Goal: Transaction & Acquisition: Book appointment/travel/reservation

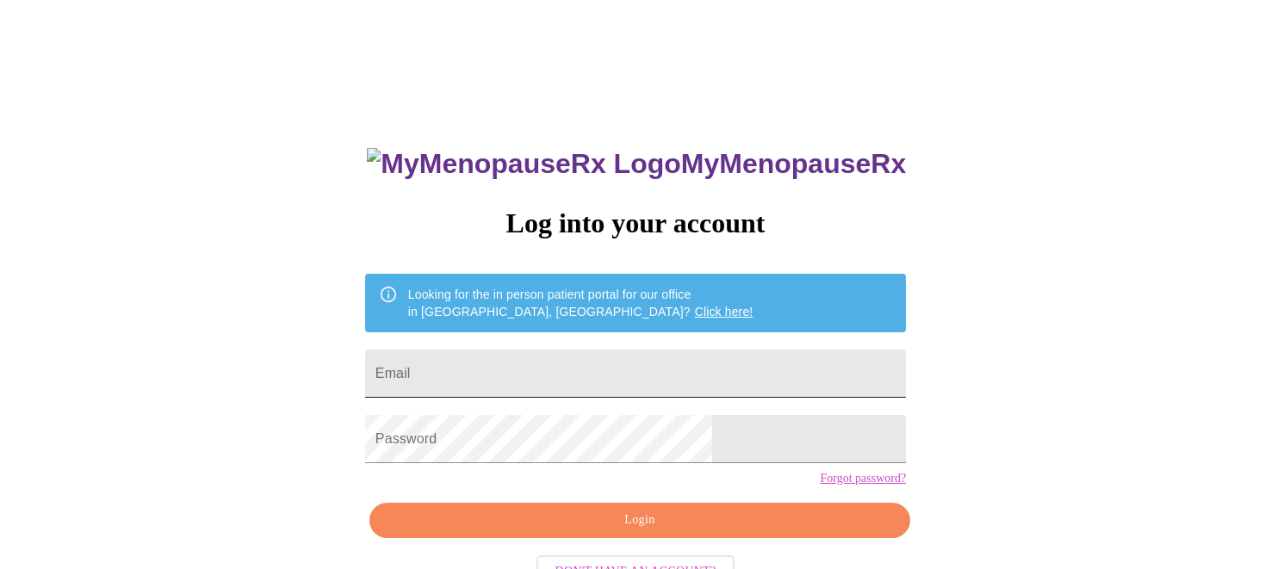
click at [594, 371] on input "Email" at bounding box center [635, 374] width 541 height 48
type input "[PERSON_NAME][EMAIL_ADDRESS][PERSON_NAME][DOMAIN_NAME]"
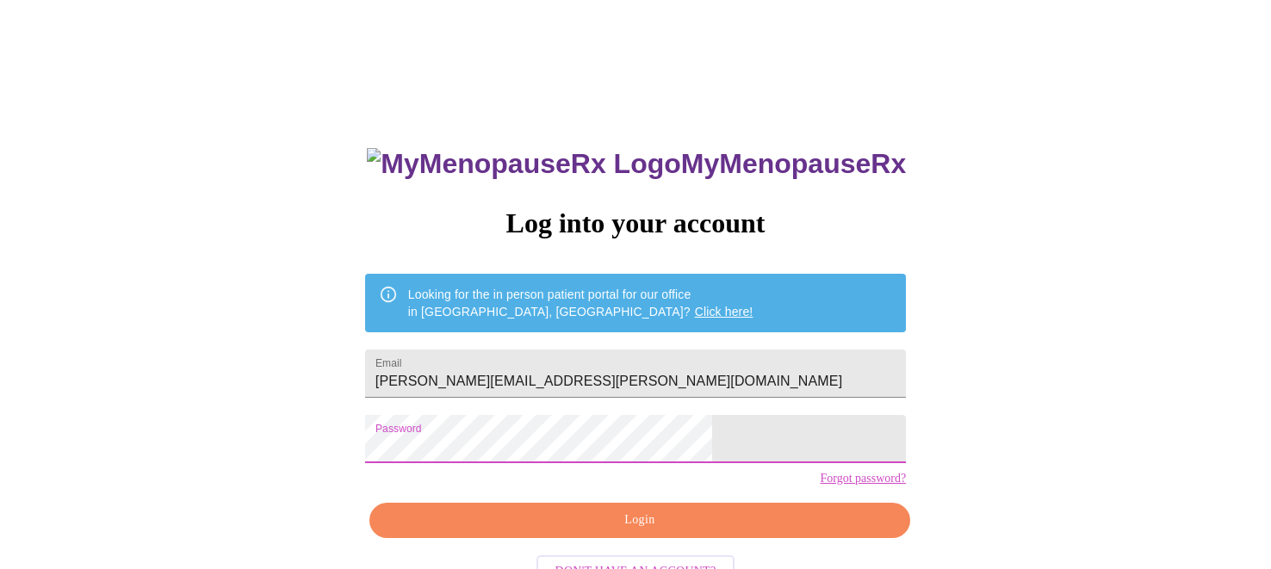
click at [635, 531] on span "Login" at bounding box center [639, 521] width 501 height 22
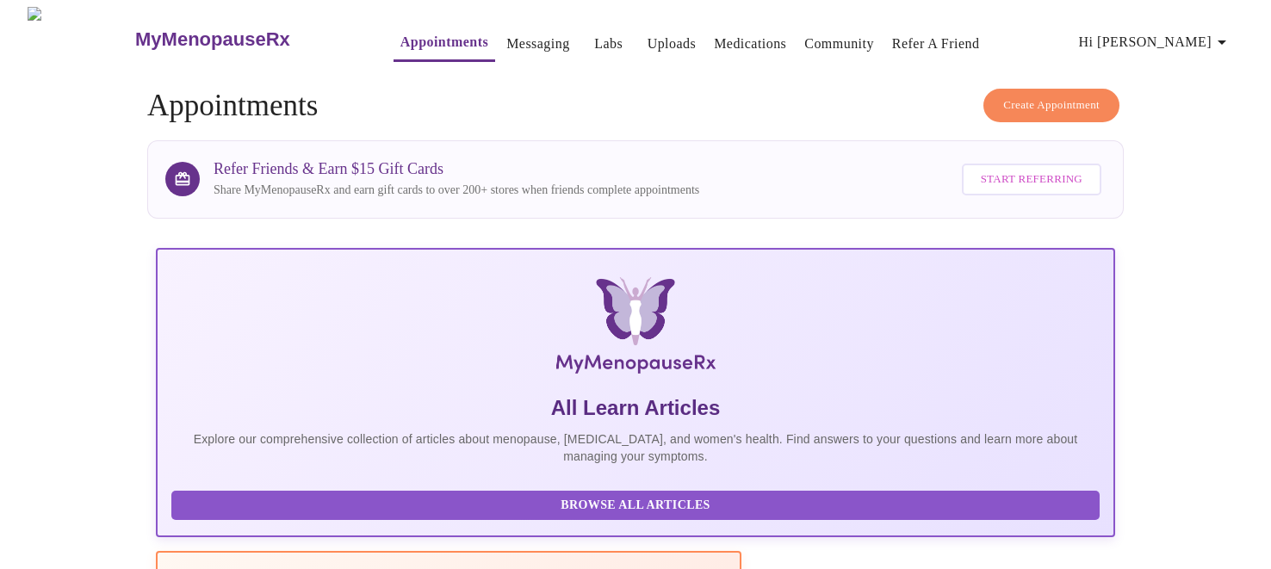
click at [1015, 89] on button "Create Appointment" at bounding box center [1052, 106] width 136 height 34
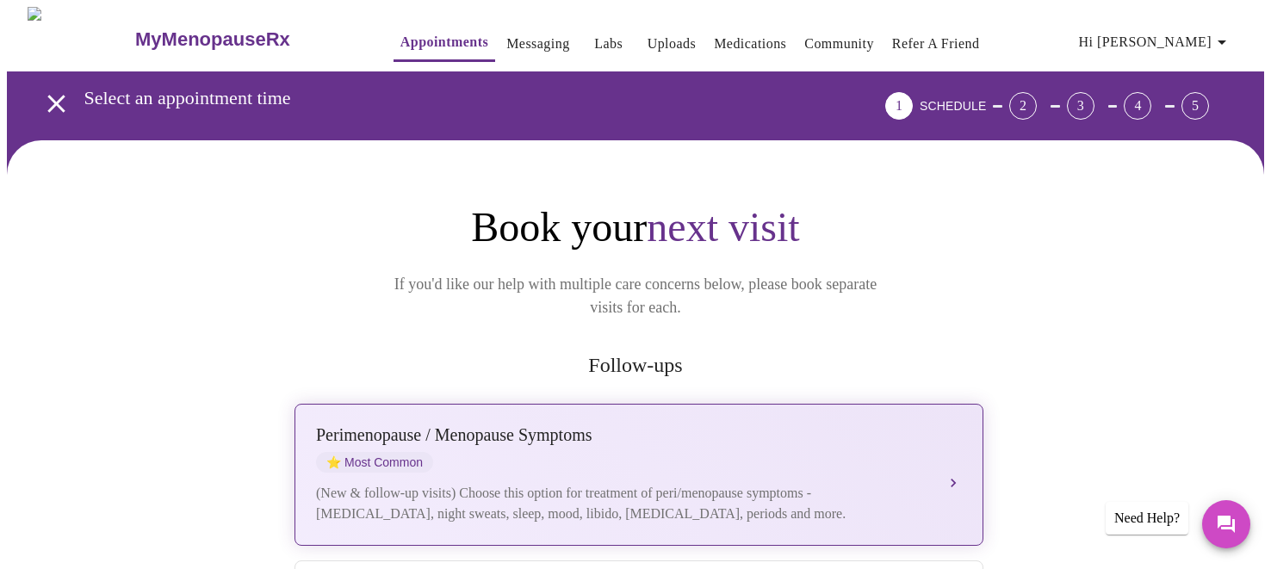
click at [425, 452] on span "⭐ Most Common" at bounding box center [374, 462] width 117 height 21
click at [886, 431] on div "[MEDICAL_DATA] / Menopause Symptoms ⭐ Most Common" at bounding box center [622, 448] width 612 height 47
click at [863, 437] on div "[MEDICAL_DATA] / Menopause Symptoms ⭐ Most Common" at bounding box center [622, 448] width 612 height 47
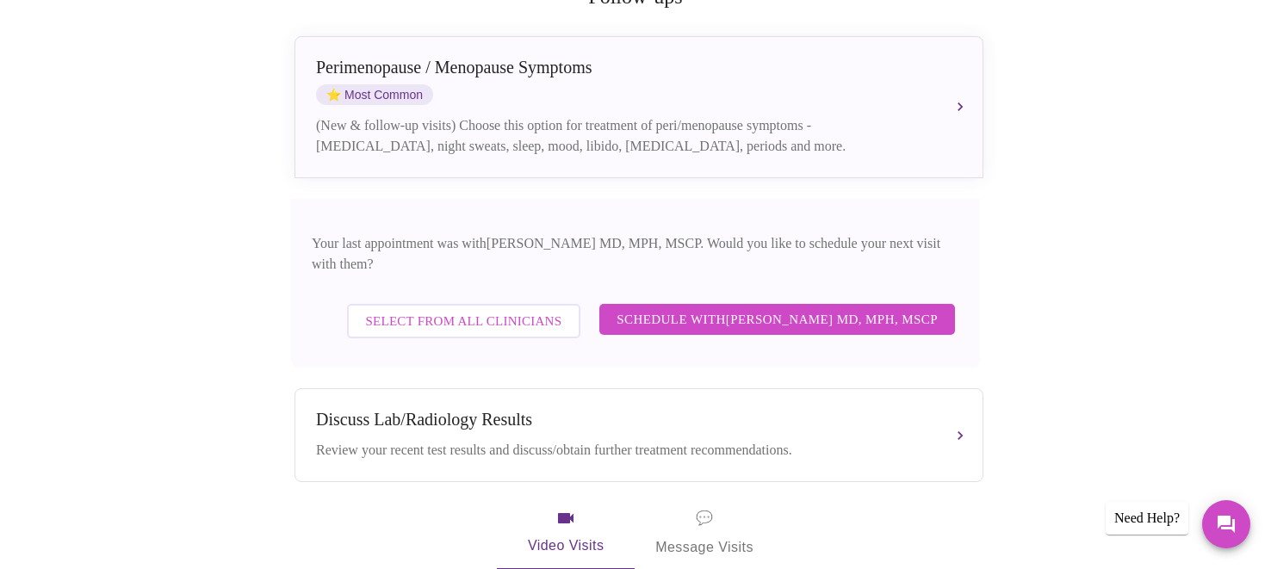
scroll to position [379, 0]
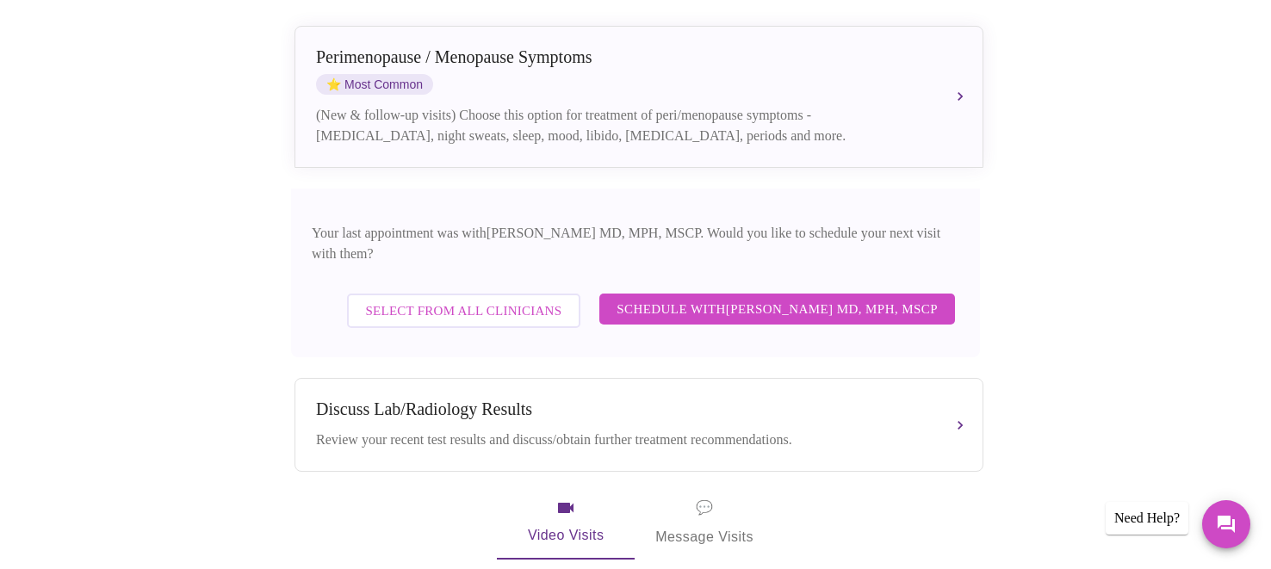
click at [511, 300] on span "Select from All Clinicians" at bounding box center [464, 311] width 196 height 22
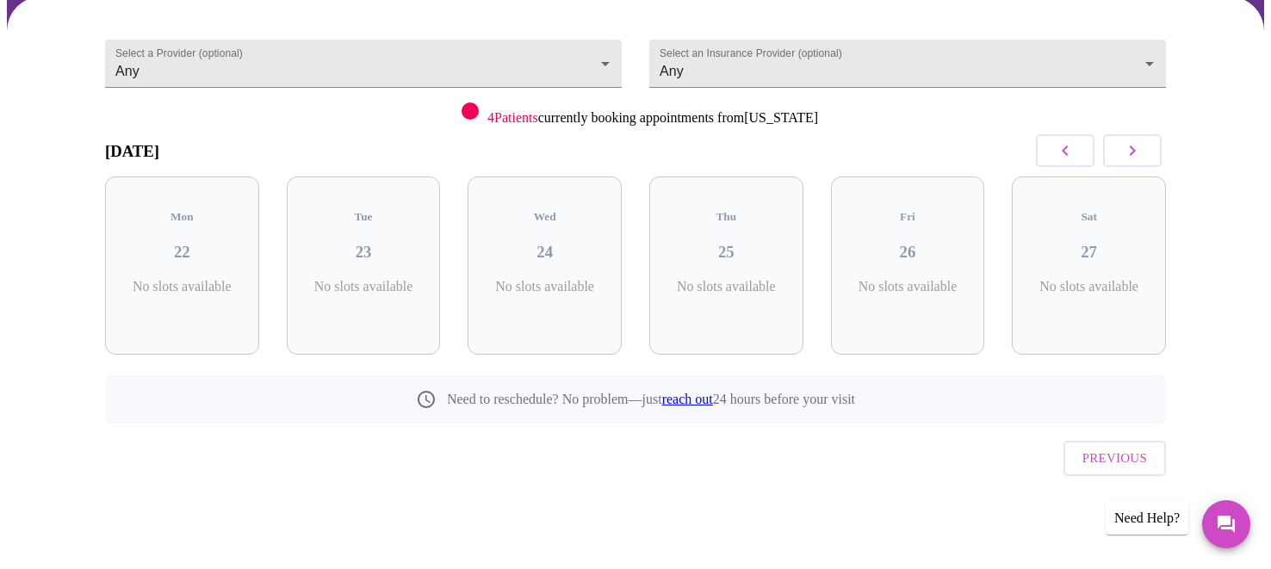
scroll to position [106, 0]
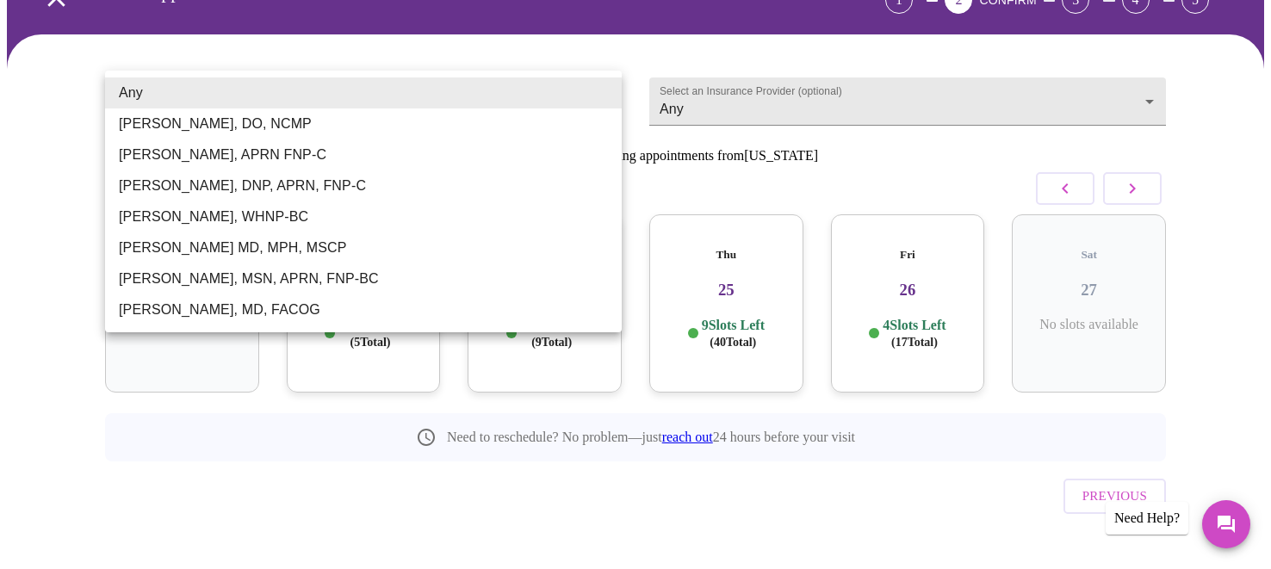
click at [432, 85] on body "MyMenopauseRx Appointments Messaging Labs Uploads Medications Community Refer a…" at bounding box center [635, 250] width 1257 height 699
click at [310, 217] on li "Meghan Matz, WHNP-BC" at bounding box center [363, 217] width 517 height 31
type input "Meghan Matz, WHNP-BC"
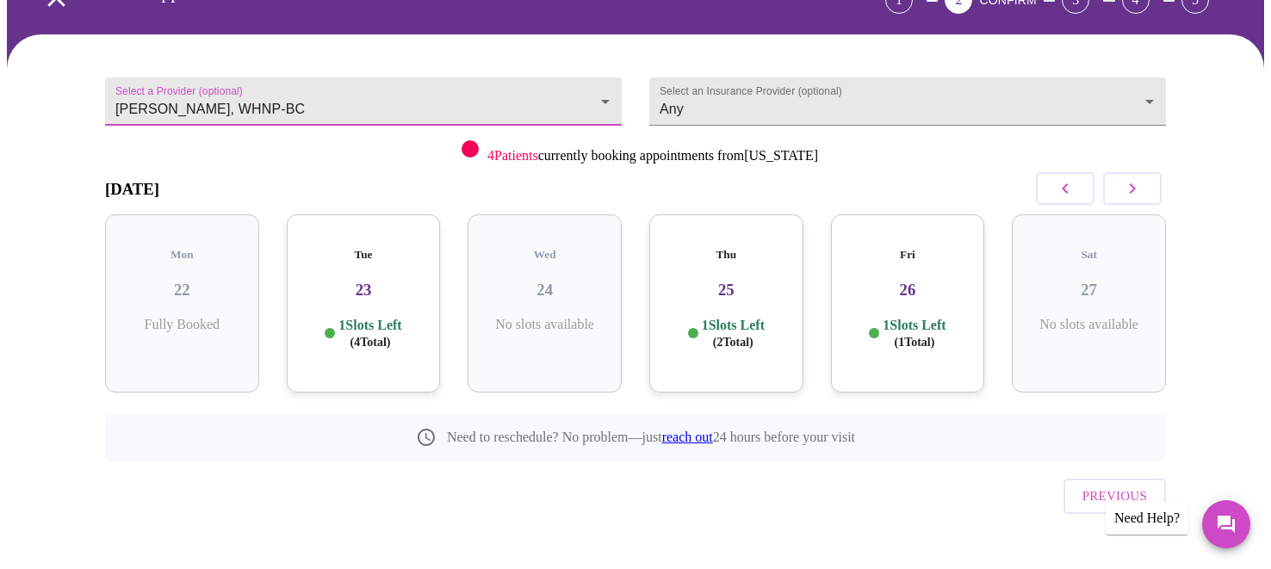
click at [667, 504] on div "Select a Provider (optional) Meghan Matz, WHNP-BC Meghan Matz, WHNP-BC Select a…" at bounding box center [635, 310] width 1102 height 511
click at [731, 512] on div "Select a Provider (optional) Meghan Matz, WHNP-BC Meghan Matz, WHNP-BC Select a…" at bounding box center [635, 310] width 1102 height 511
click at [1148, 190] on button "button" at bounding box center [1132, 188] width 59 height 33
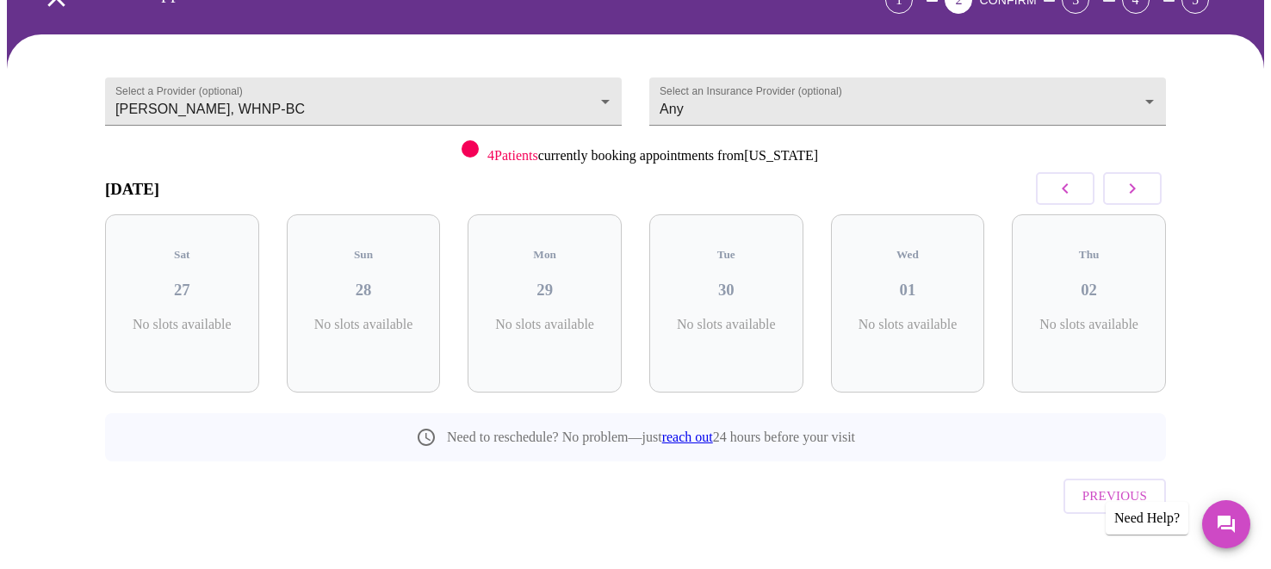
click at [1148, 190] on button "button" at bounding box center [1132, 188] width 59 height 33
click at [179, 292] on div "Fri 03 6 Slots Left ( 7 Total)" at bounding box center [182, 303] width 154 height 178
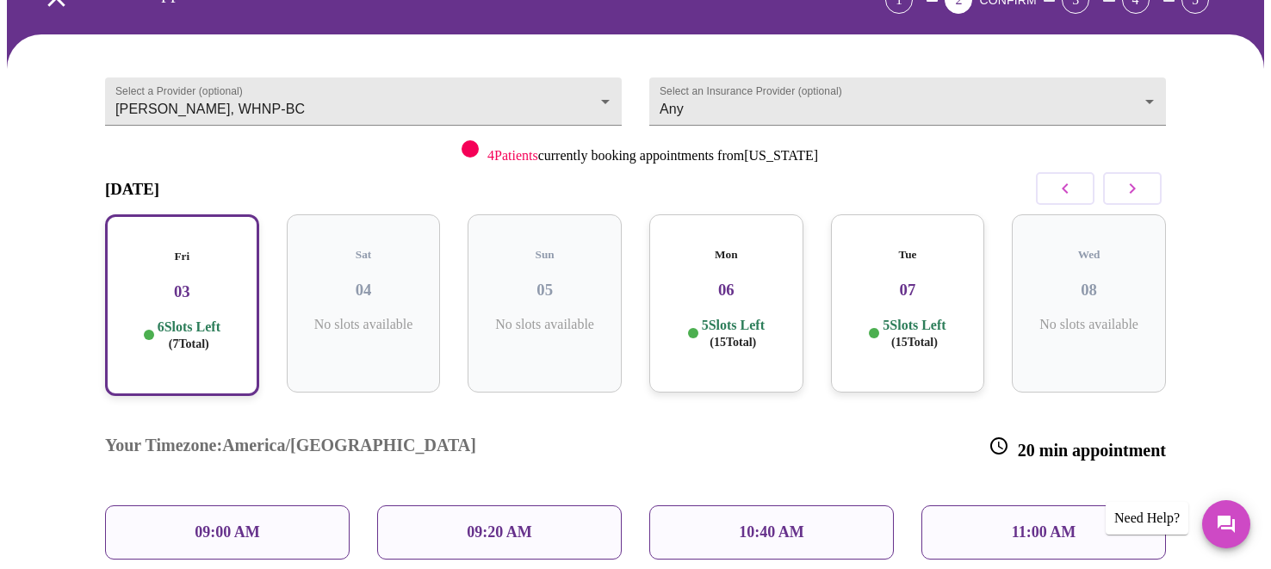
click at [179, 292] on div "Fri 03 6 Slots Left ( 7 Total)" at bounding box center [182, 305] width 154 height 182
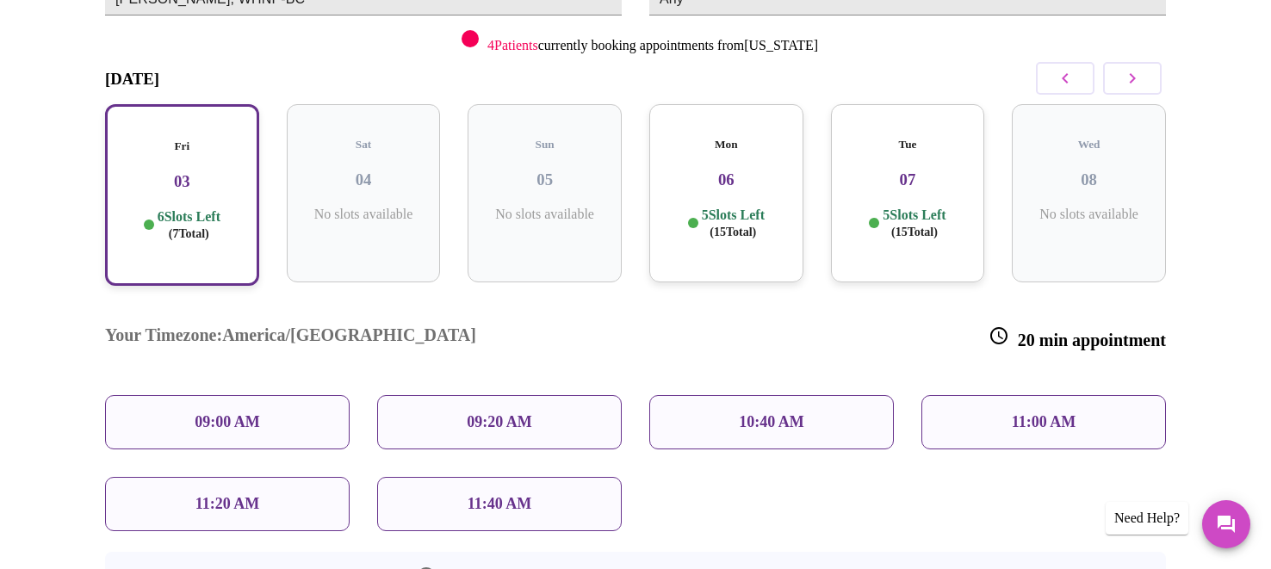
scroll to position [219, 0]
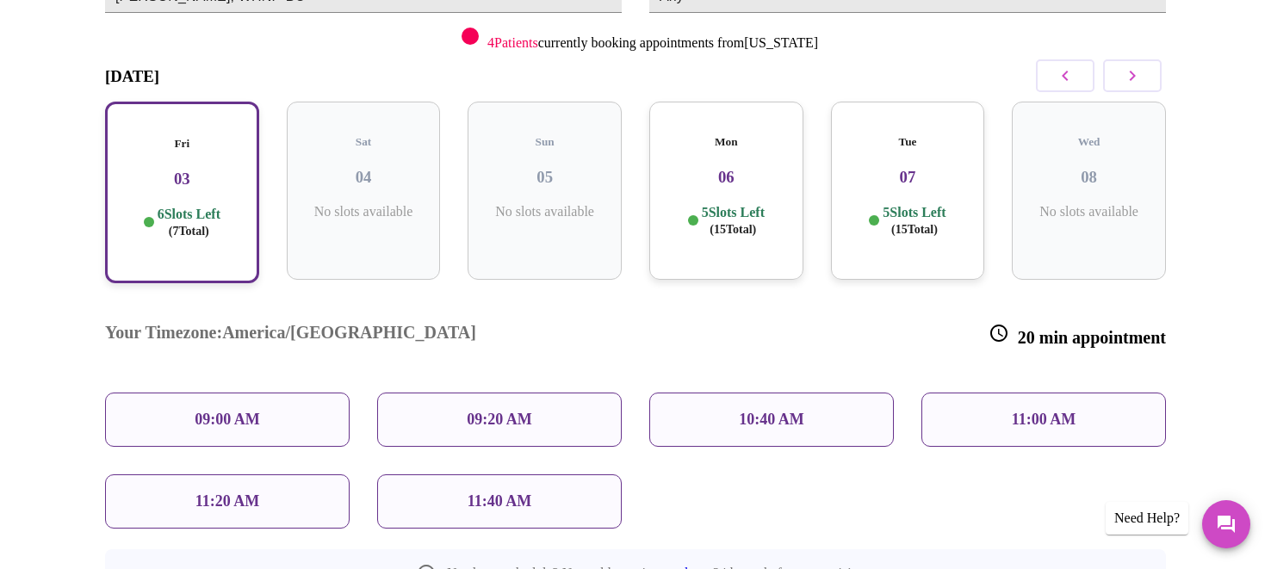
click at [728, 186] on div "Mon 06 5 Slots Left ( 15 Total)" at bounding box center [726, 191] width 154 height 178
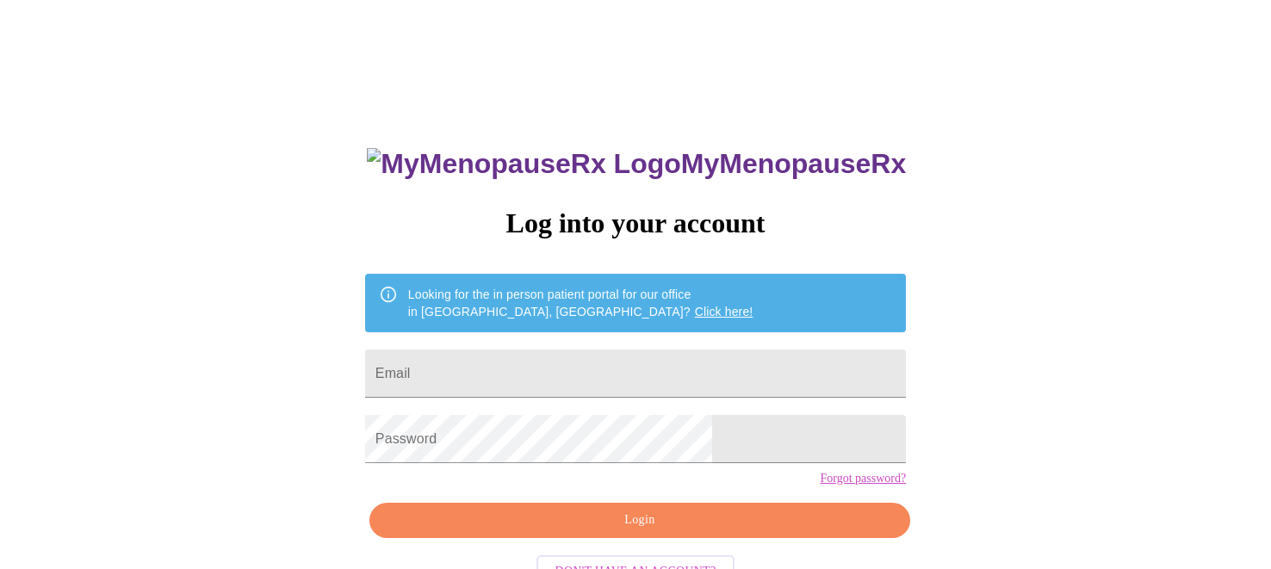
scroll to position [56, 0]
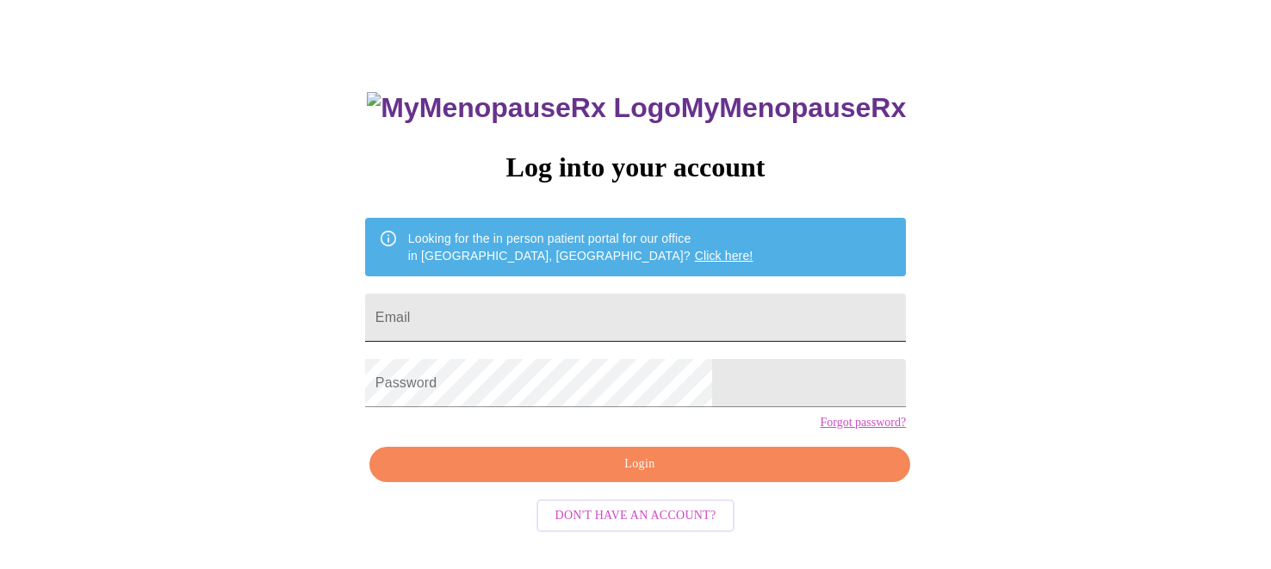
click at [518, 321] on input "Email" at bounding box center [635, 318] width 541 height 48
type input "[PERSON_NAME][EMAIL_ADDRESS][PERSON_NAME][DOMAIN_NAME]"
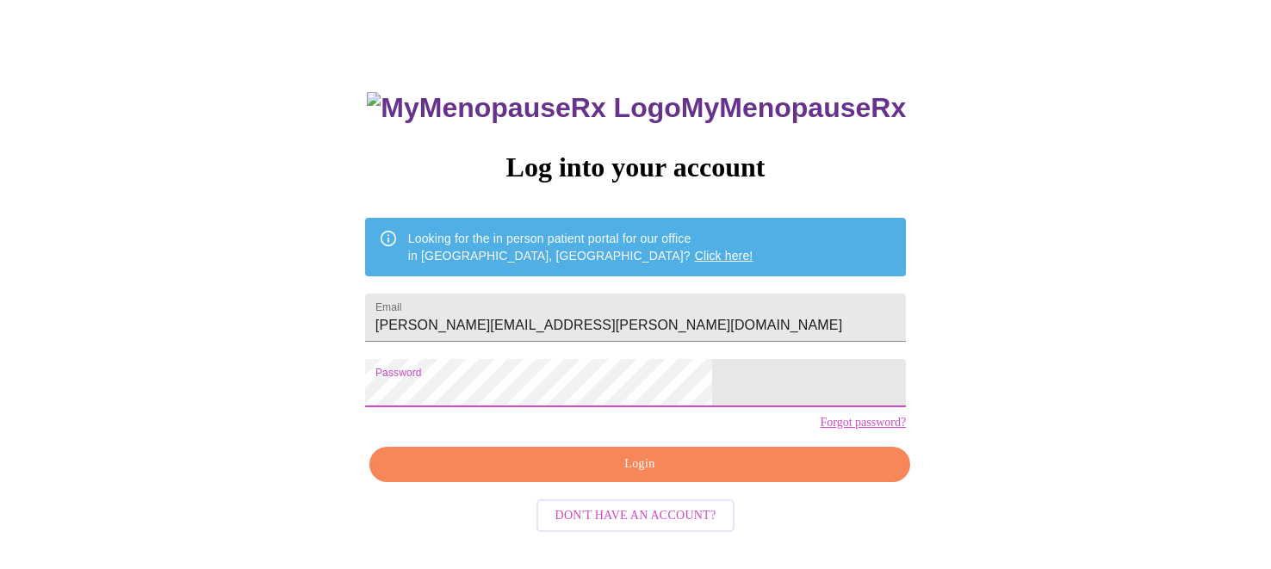
click at [621, 475] on span "Login" at bounding box center [639, 465] width 501 height 22
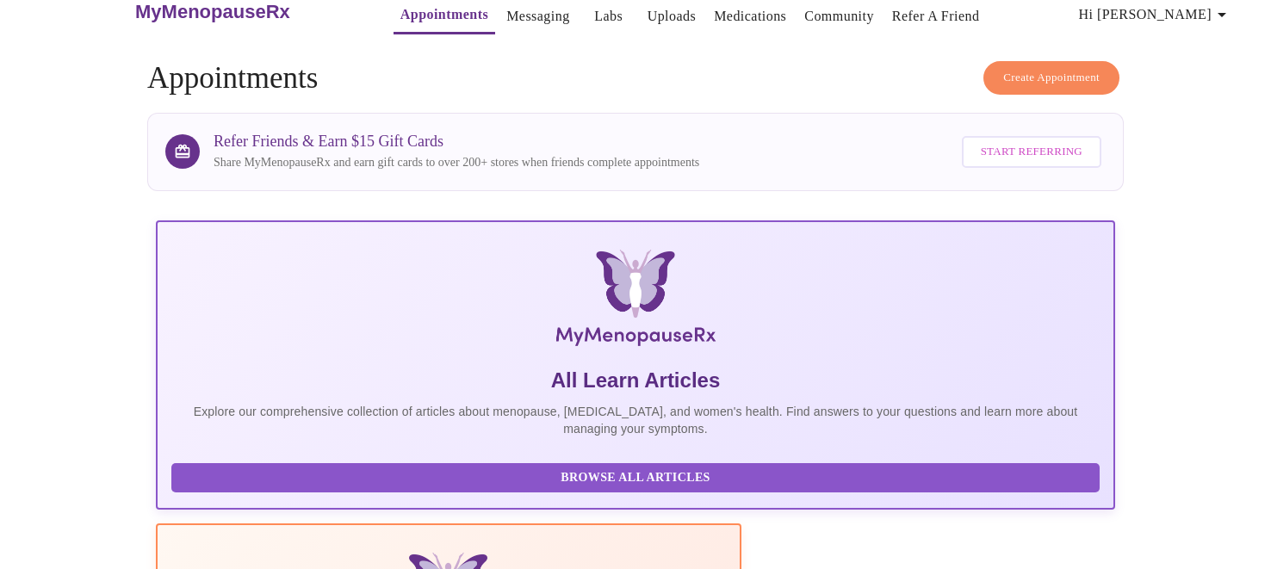
scroll to position [55, 0]
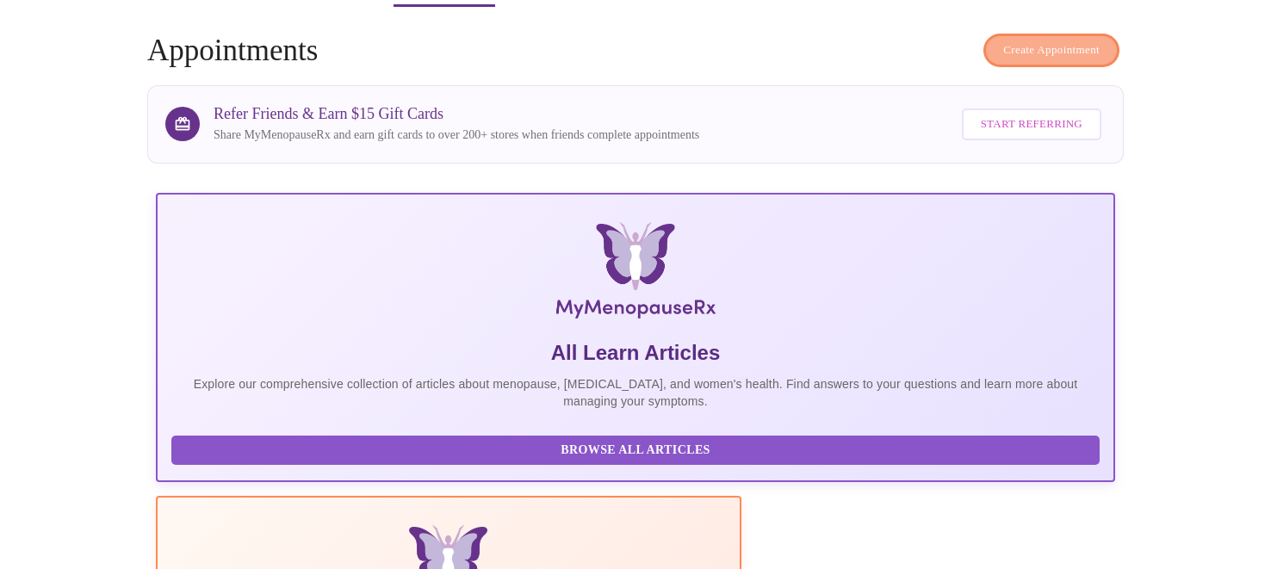
click at [1052, 40] on span "Create Appointment" at bounding box center [1051, 50] width 96 height 20
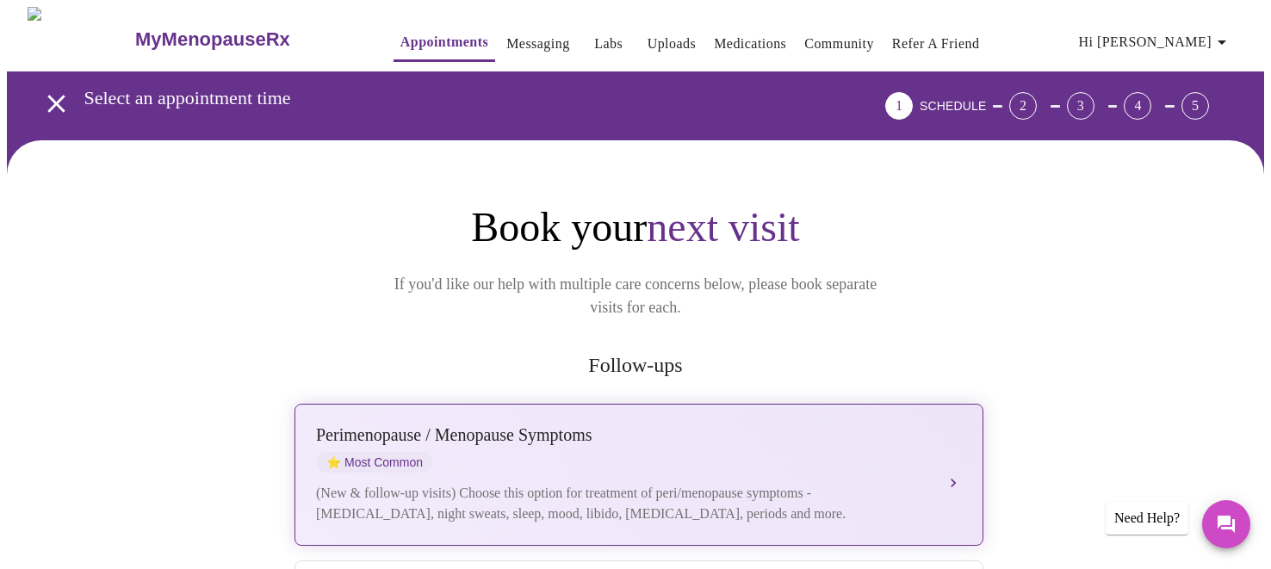
click at [543, 451] on div "[MEDICAL_DATA] / Menopause Symptoms ⭐ Most Common (New & follow-up visits) Choo…" at bounding box center [639, 474] width 646 height 99
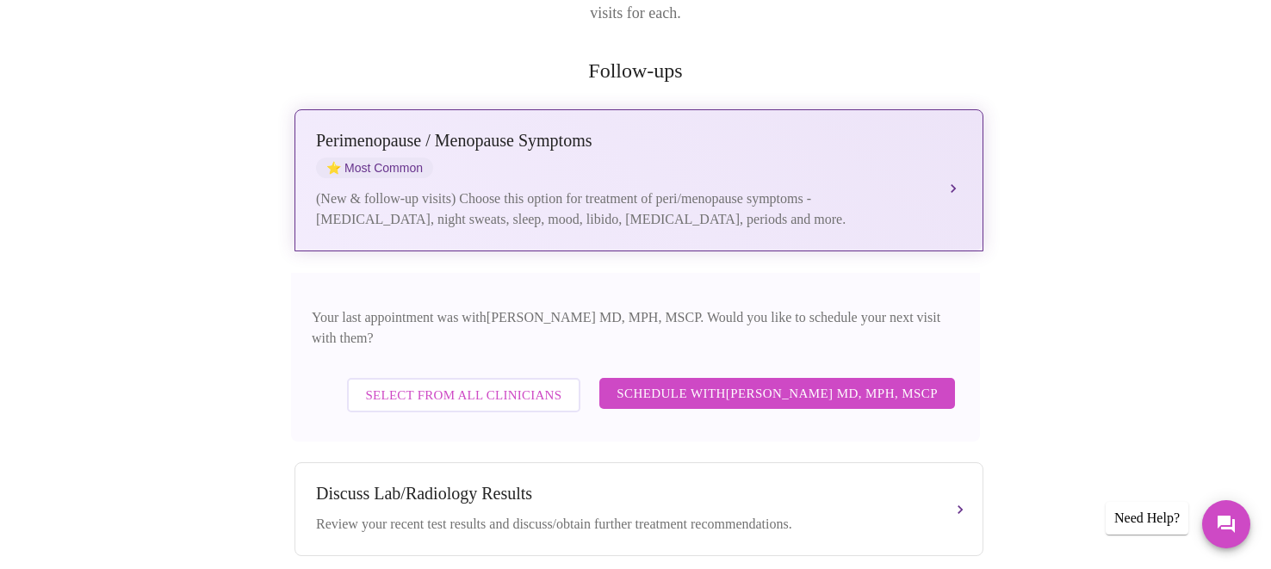
scroll to position [299, 0]
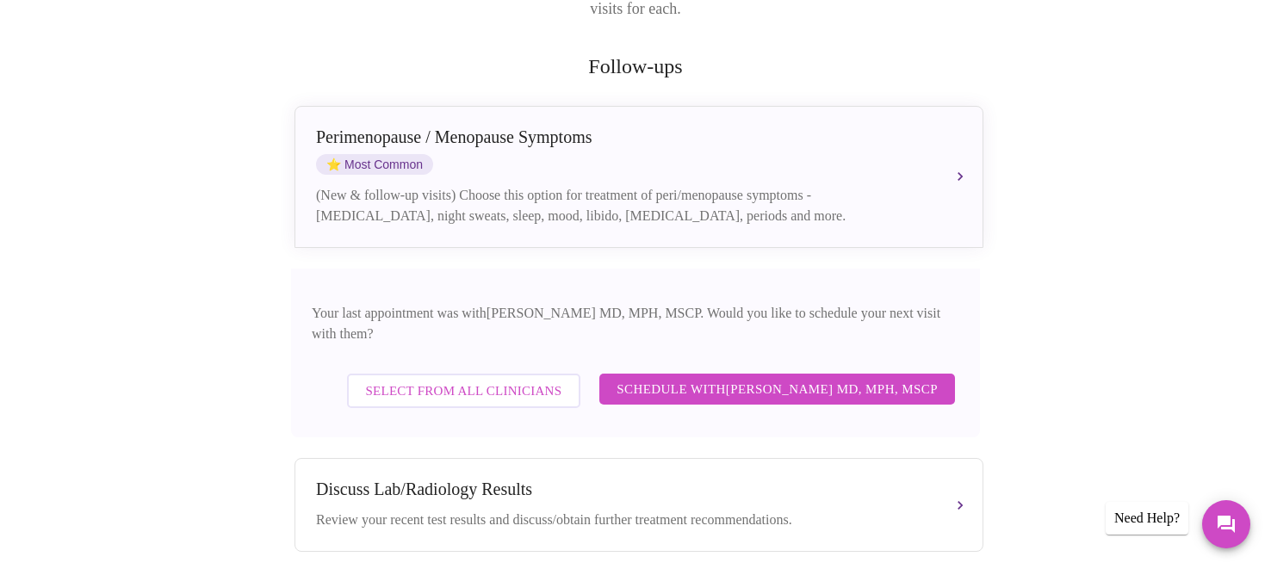
click at [505, 380] on span "Select from All Clinicians" at bounding box center [464, 391] width 196 height 22
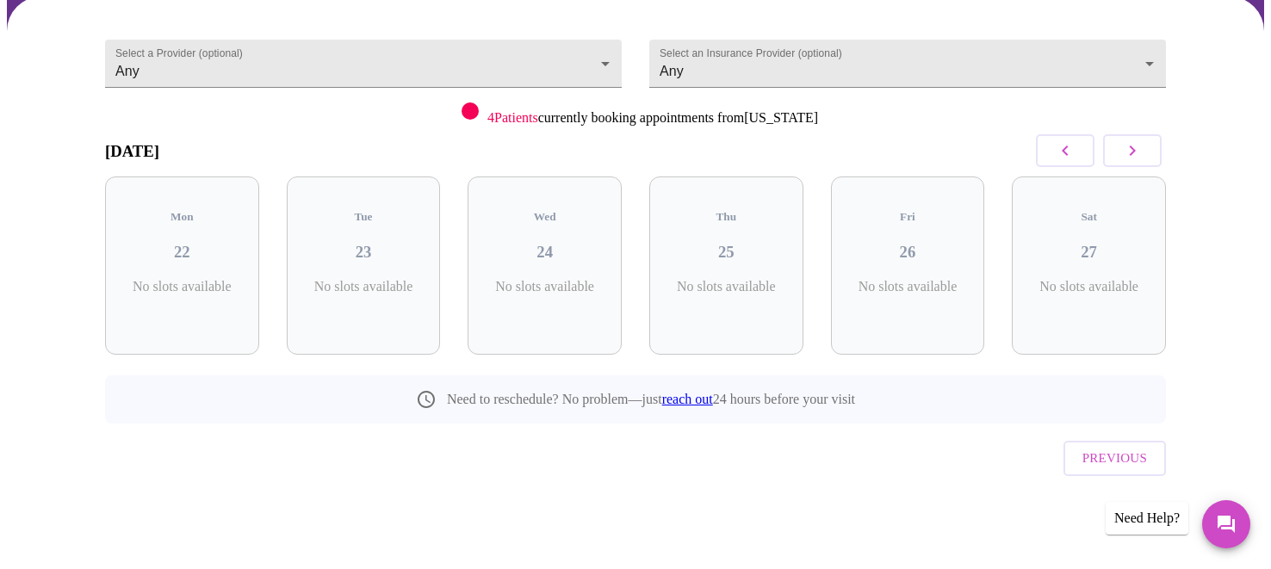
scroll to position [106, 0]
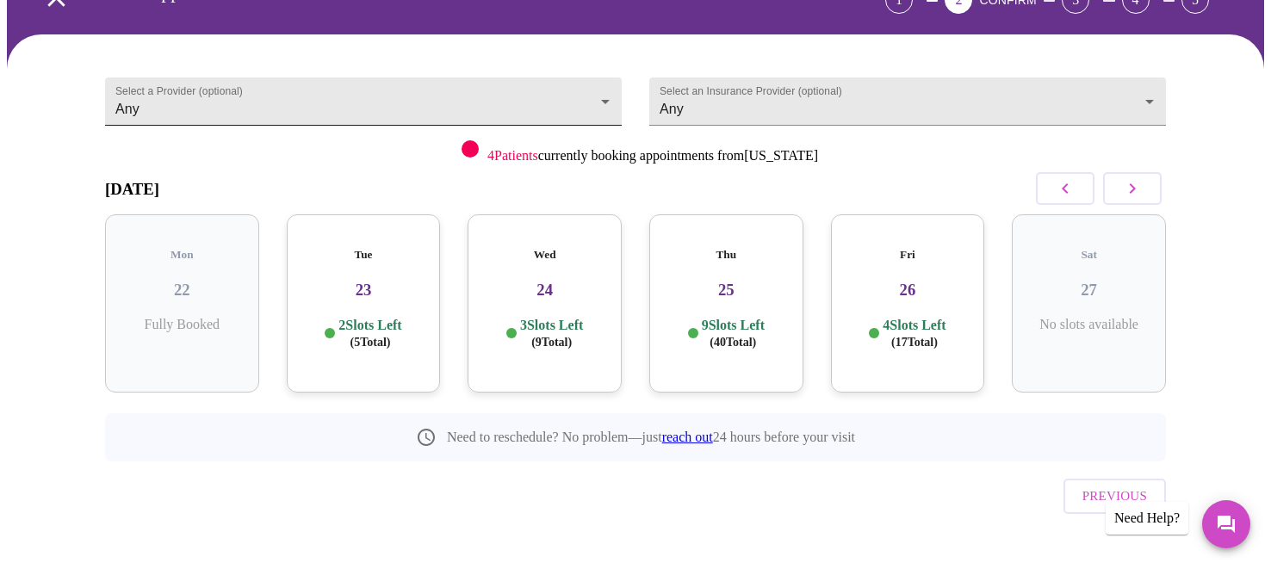
click at [319, 82] on body "MyMenopauseRx Appointments Messaging Labs Uploads Medications Community Refer a…" at bounding box center [635, 250] width 1257 height 699
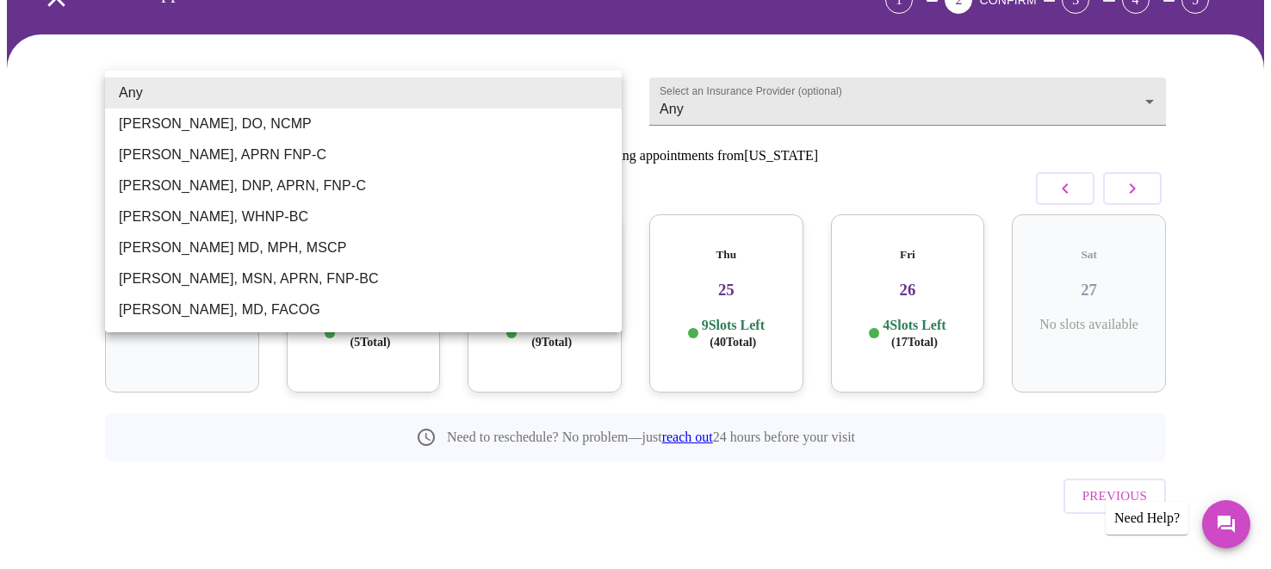
click at [248, 215] on li "[PERSON_NAME], WHNP-BC" at bounding box center [363, 217] width 517 height 31
type input "Meghan Matz, WHNP-BC"
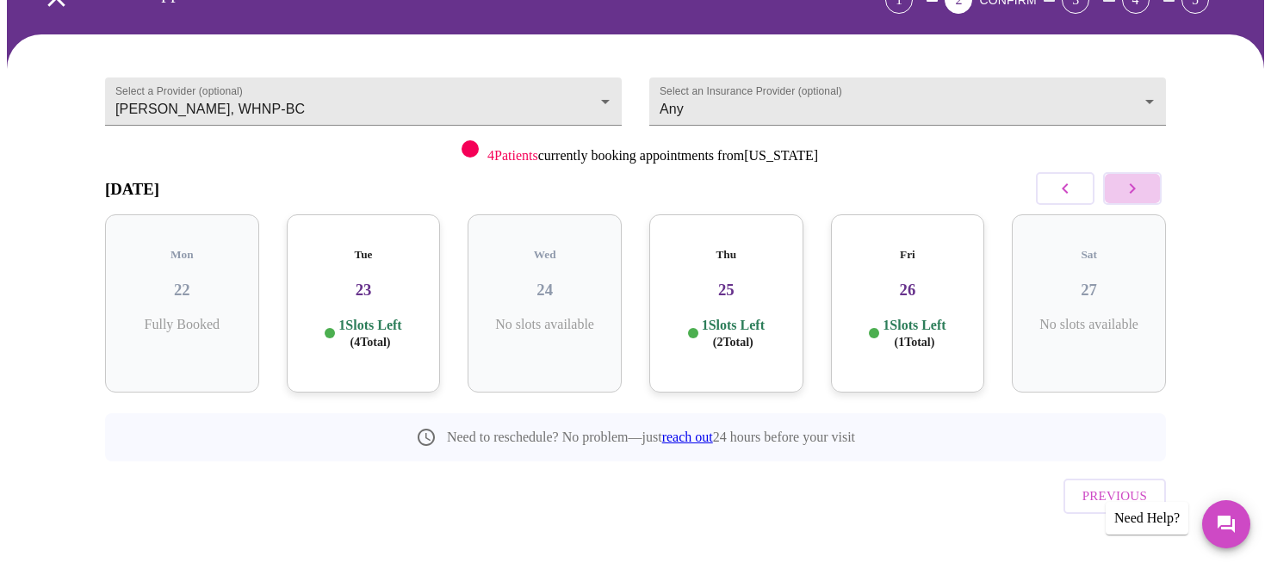
click at [1132, 183] on icon "button" at bounding box center [1133, 188] width 6 height 10
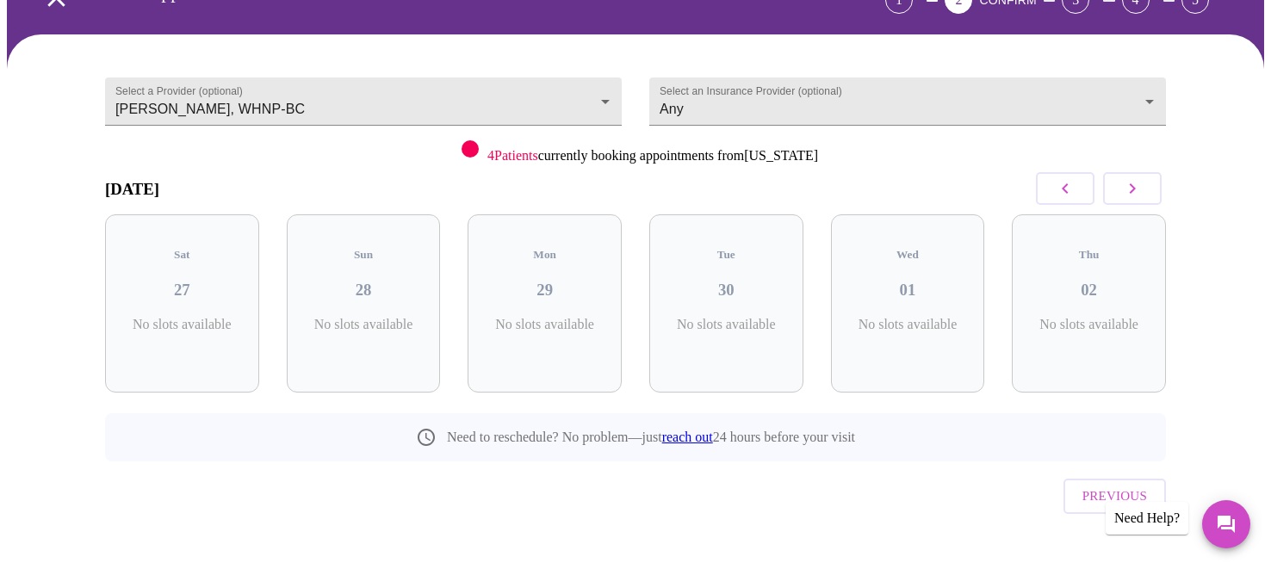
click at [1132, 183] on icon "button" at bounding box center [1133, 188] width 6 height 10
click at [162, 317] on p "6 Slots Left ( 7 Total)" at bounding box center [189, 334] width 63 height 34
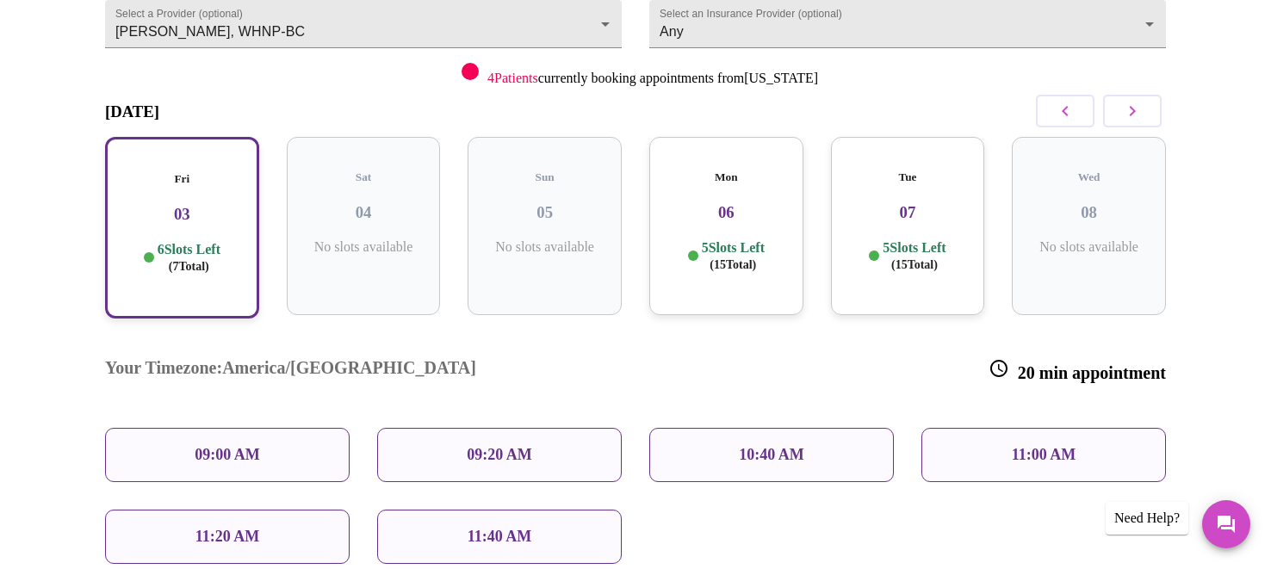
scroll to position [186, 0]
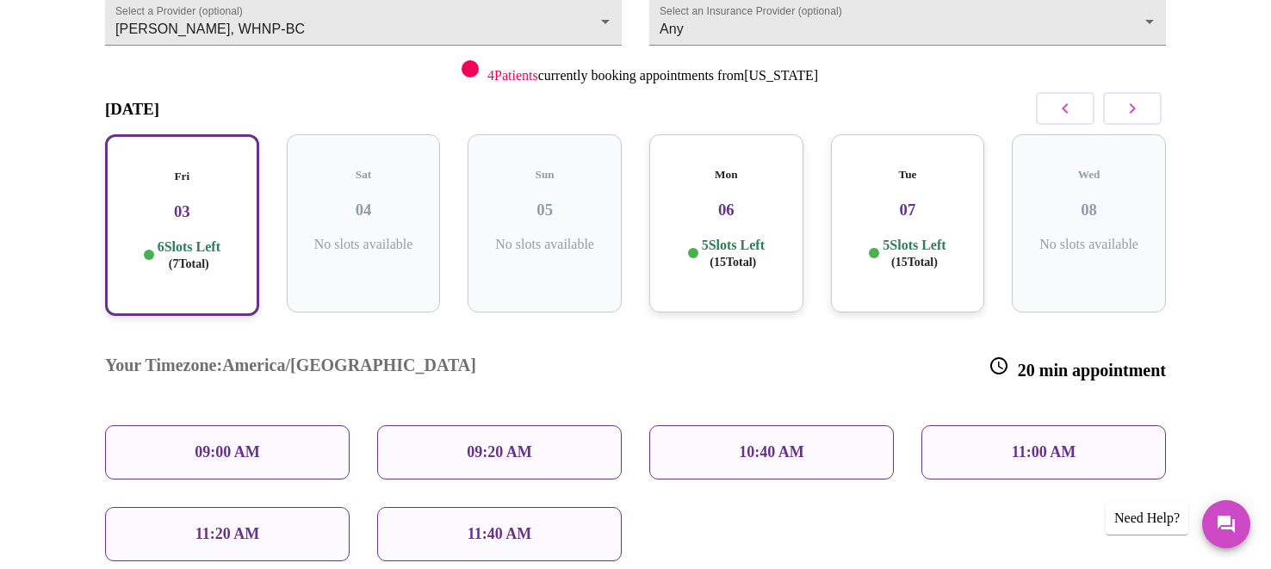
click at [775, 444] on p "10:40 AM" at bounding box center [771, 453] width 65 height 18
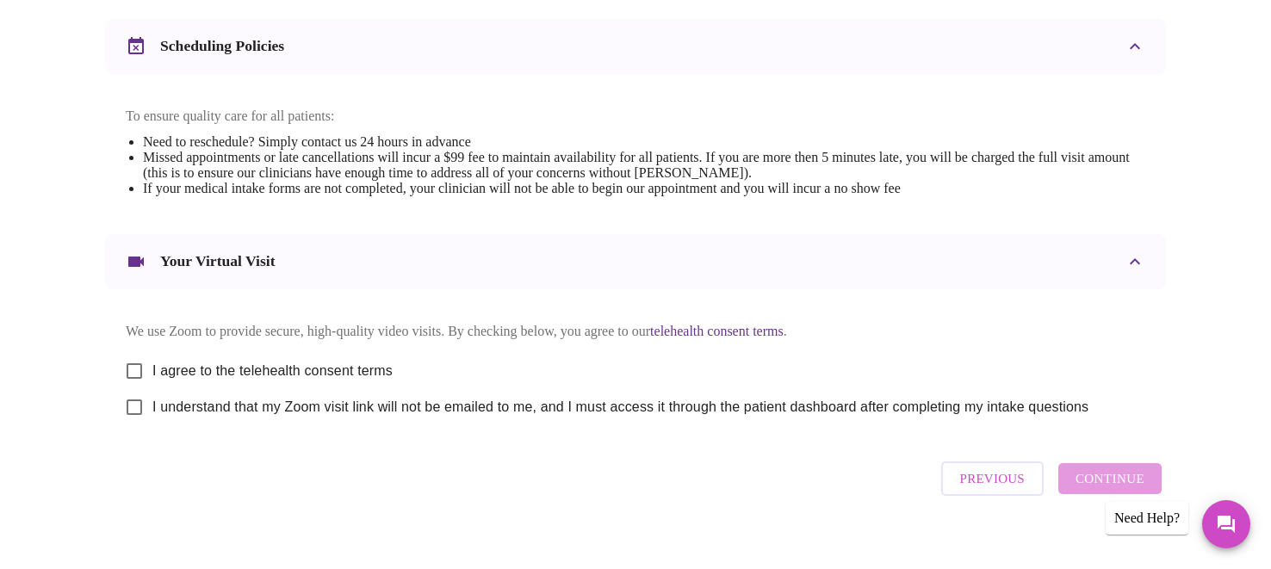
scroll to position [677, 0]
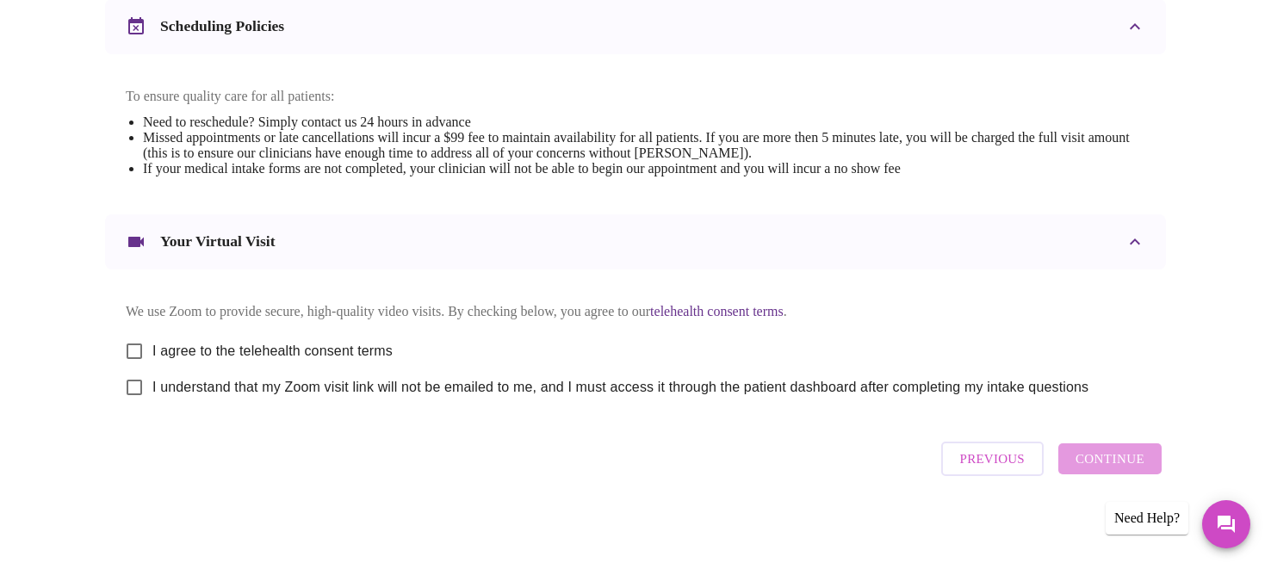
click at [127, 346] on input "I agree to the telehealth consent terms" at bounding box center [134, 351] width 36 height 36
checkbox input "true"
click at [133, 387] on input "I understand that my Zoom visit link will not be emailed to me, and I must acce…" at bounding box center [134, 387] width 36 height 36
checkbox input "true"
click at [1127, 458] on span "Continue" at bounding box center [1110, 459] width 69 height 22
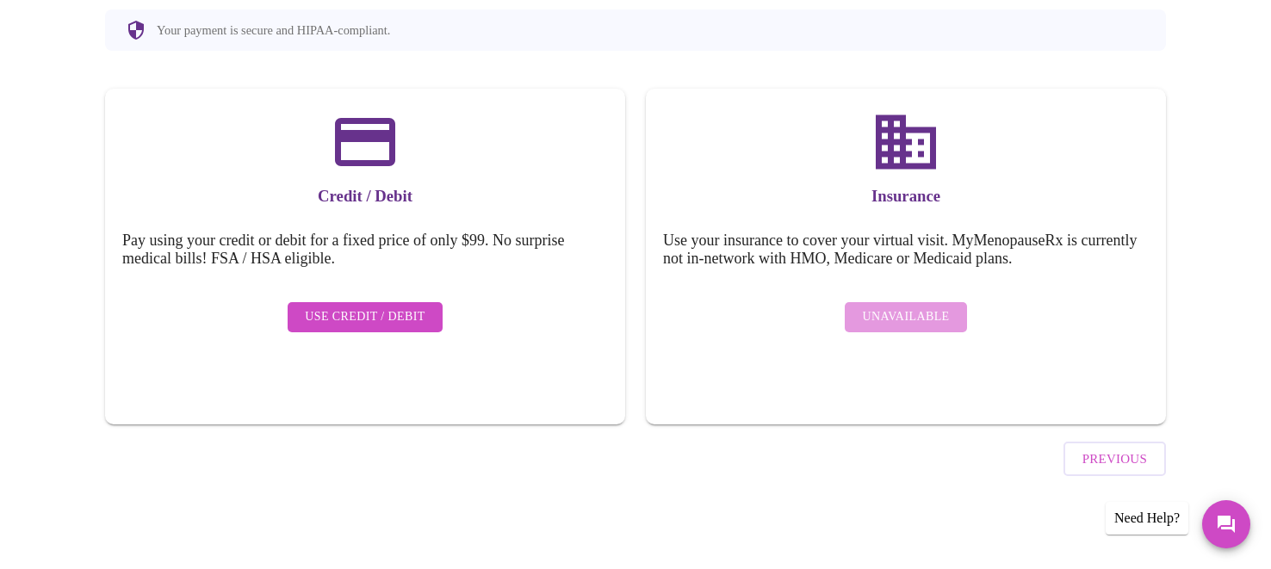
scroll to position [163, 0]
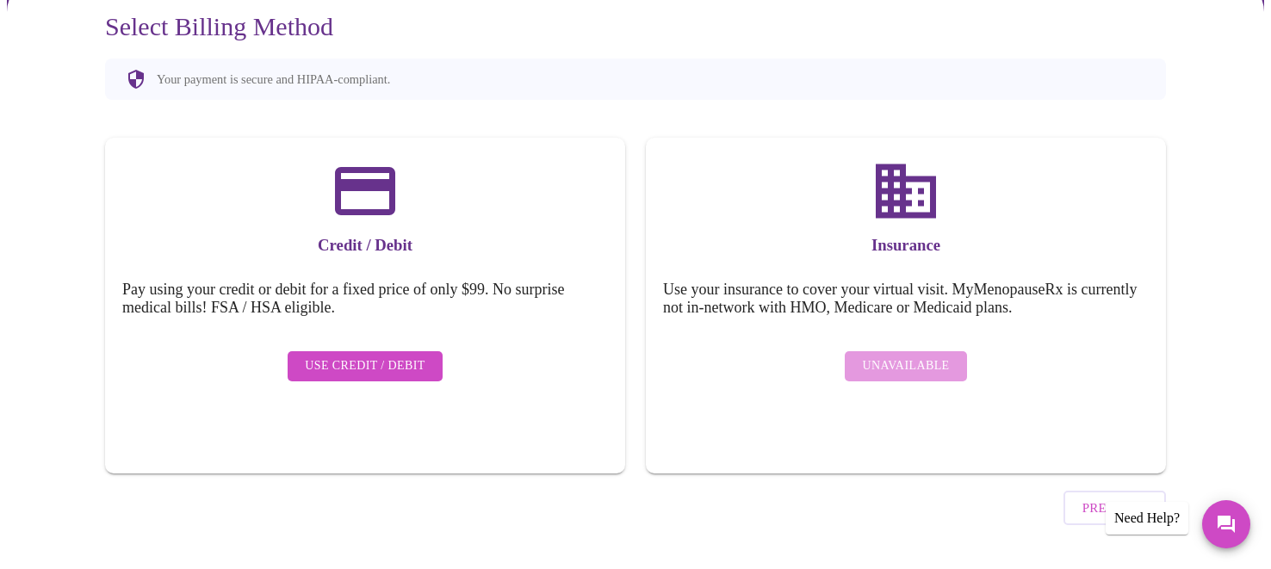
click at [385, 359] on span "Use Credit / Debit" at bounding box center [365, 367] width 121 height 22
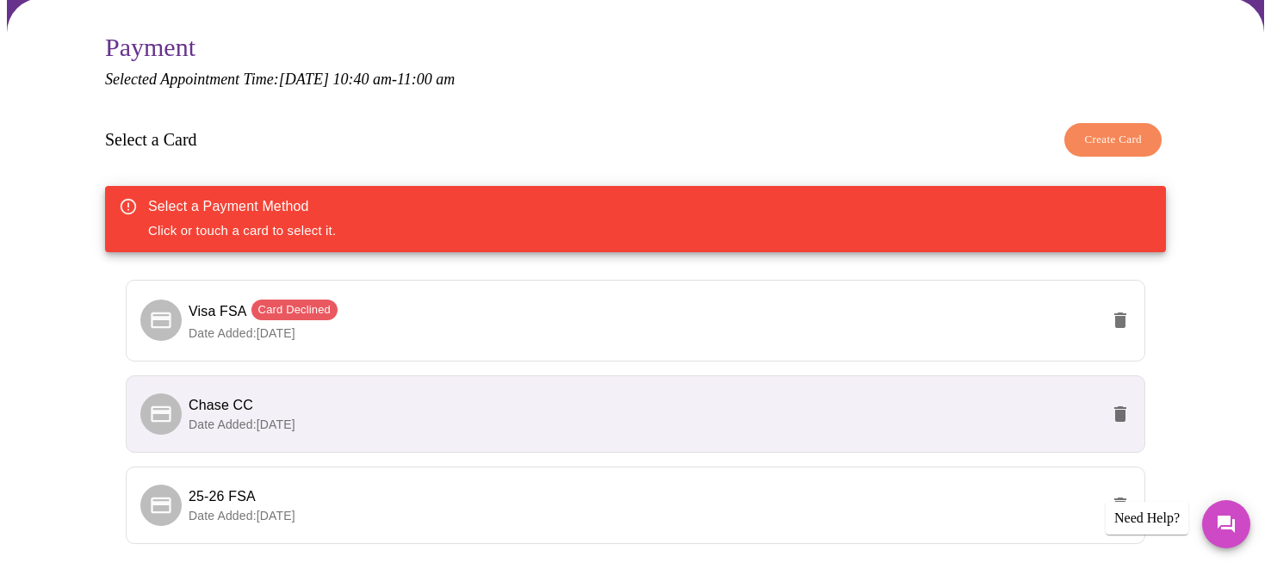
scroll to position [154, 0]
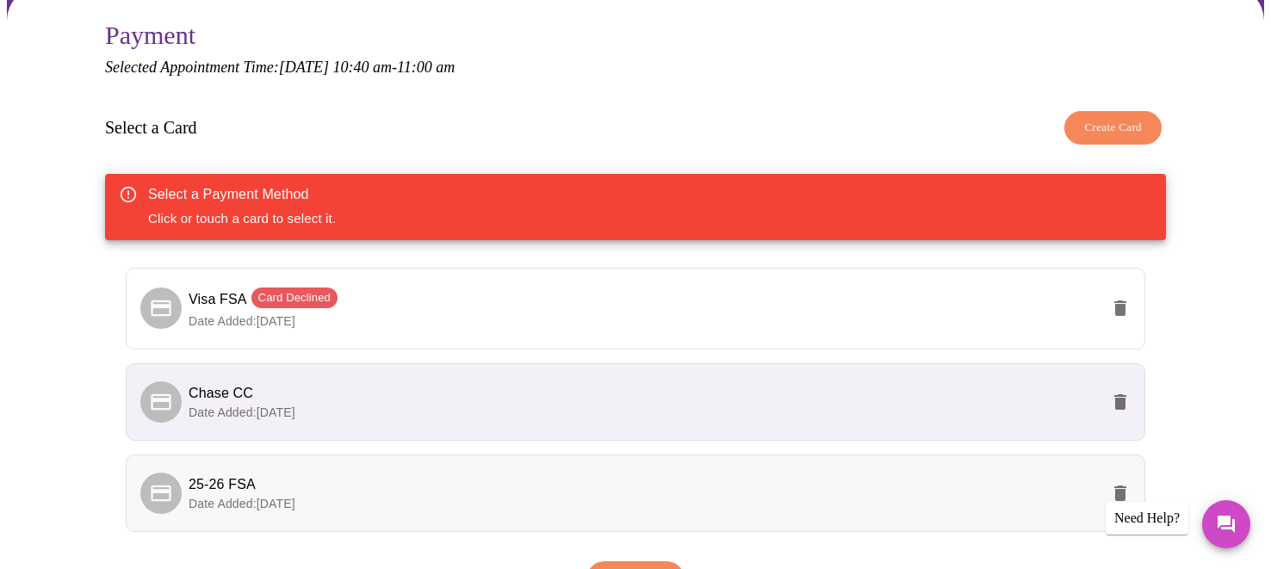
click at [605, 480] on span "25-26 FSA" at bounding box center [644, 485] width 911 height 21
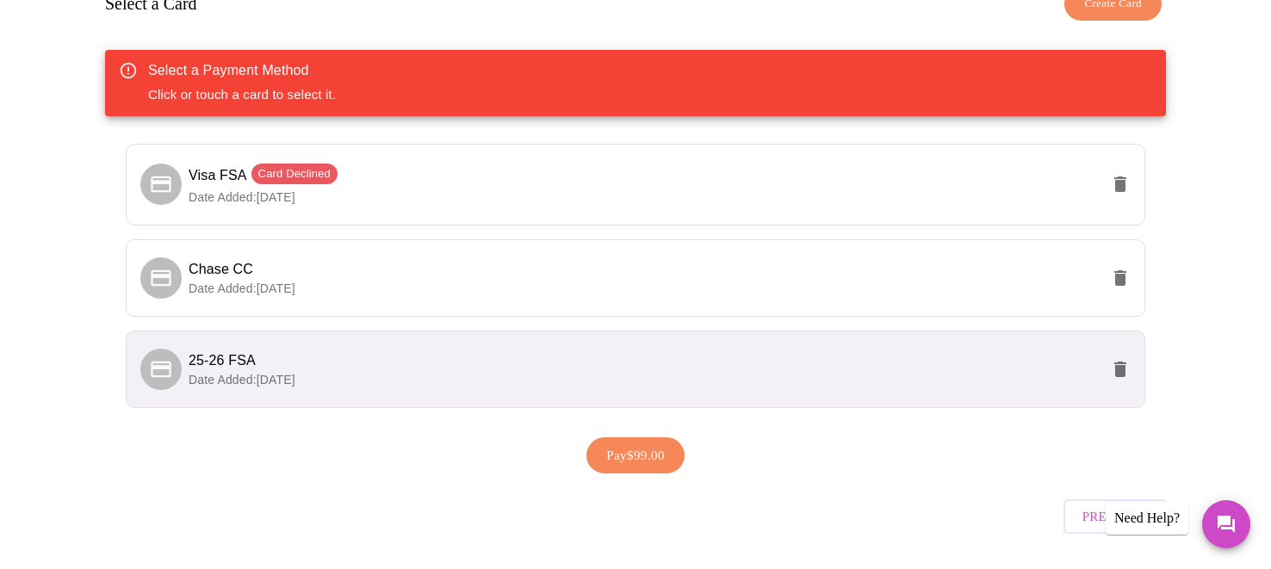
scroll to position [285, 0]
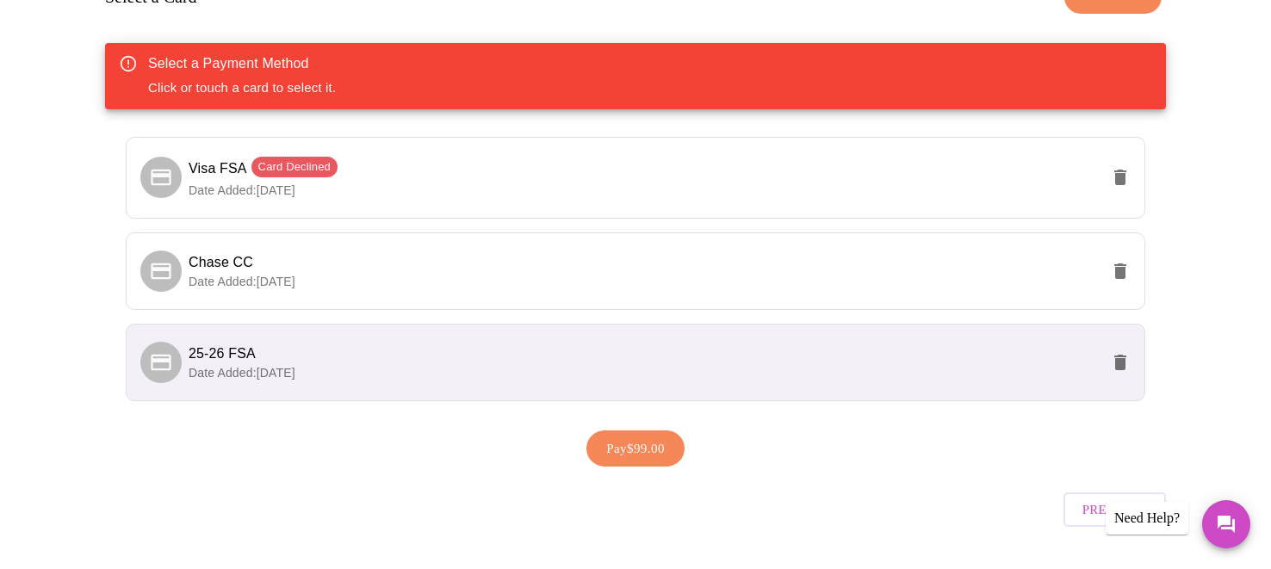
click at [458, 344] on span "25-26 FSA" at bounding box center [644, 354] width 911 height 21
click at [473, 374] on p "Date Added: 09-03-2025" at bounding box center [644, 372] width 911 height 17
click at [622, 448] on span "Pay $99.00" at bounding box center [635, 449] width 59 height 22
